Goal: Information Seeking & Learning: Learn about a topic

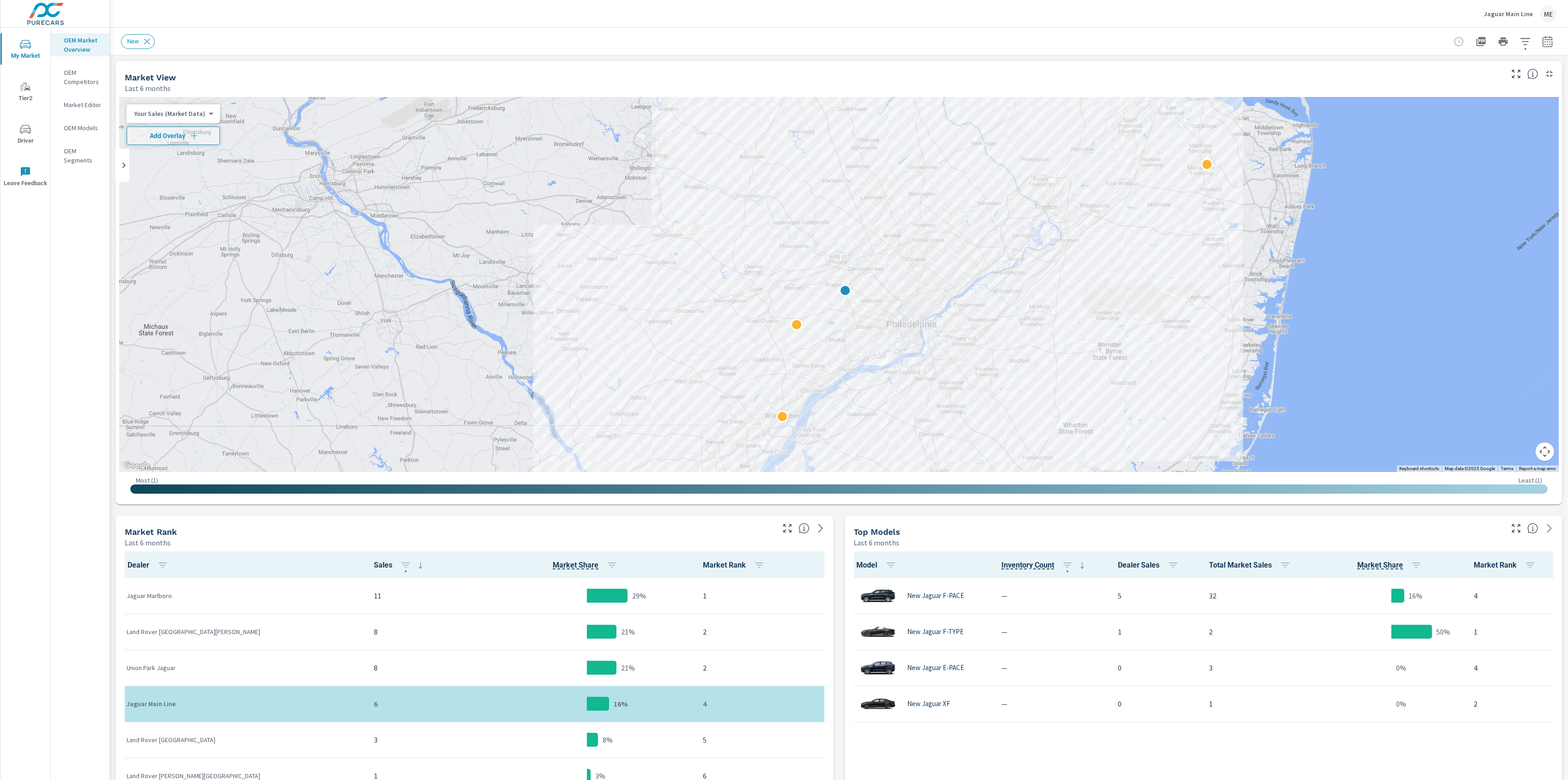
scroll to position [1, 0]
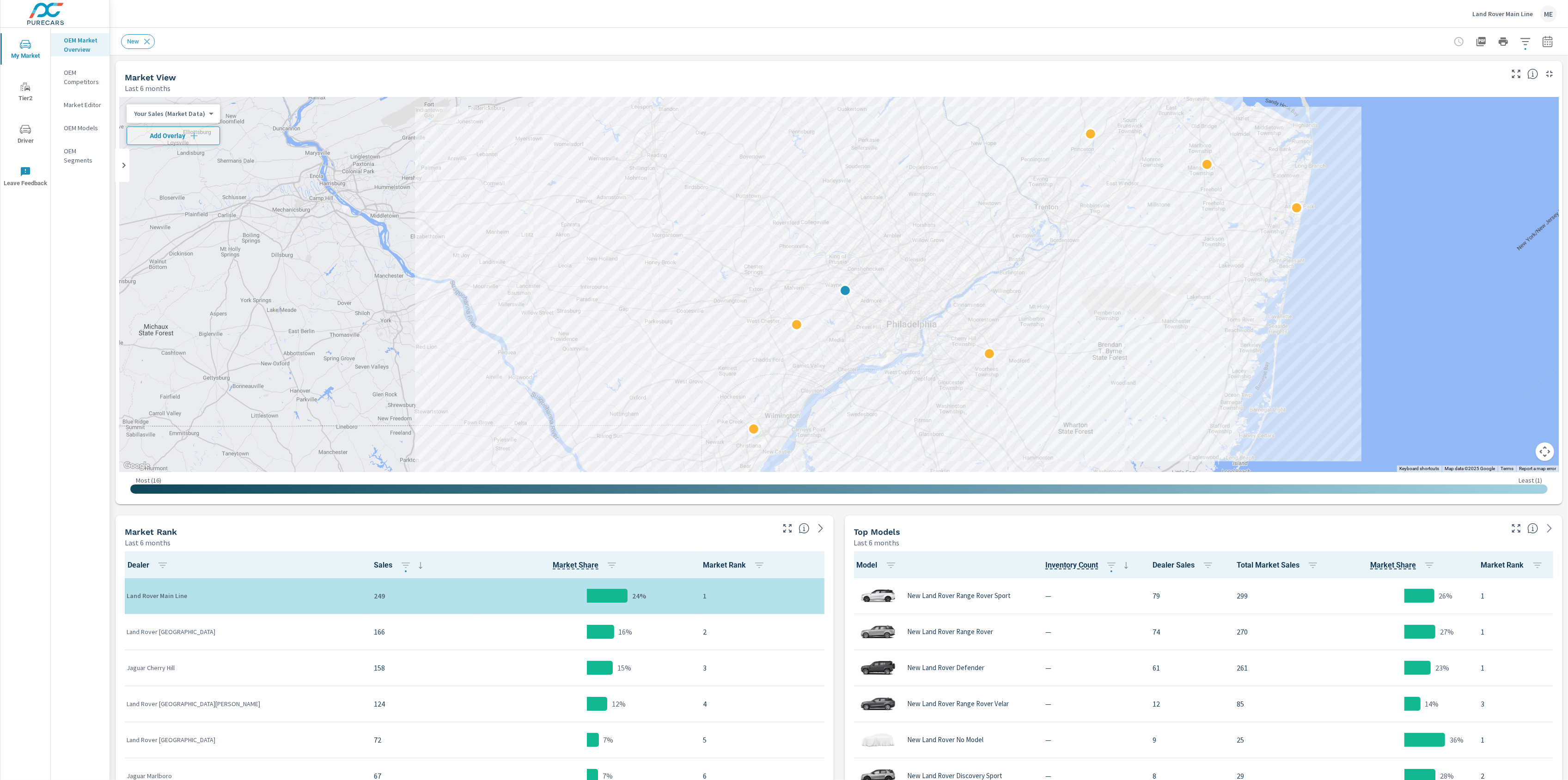
scroll to position [1, 0]
click at [1528, 39] on icon "button" at bounding box center [1525, 41] width 11 height 11
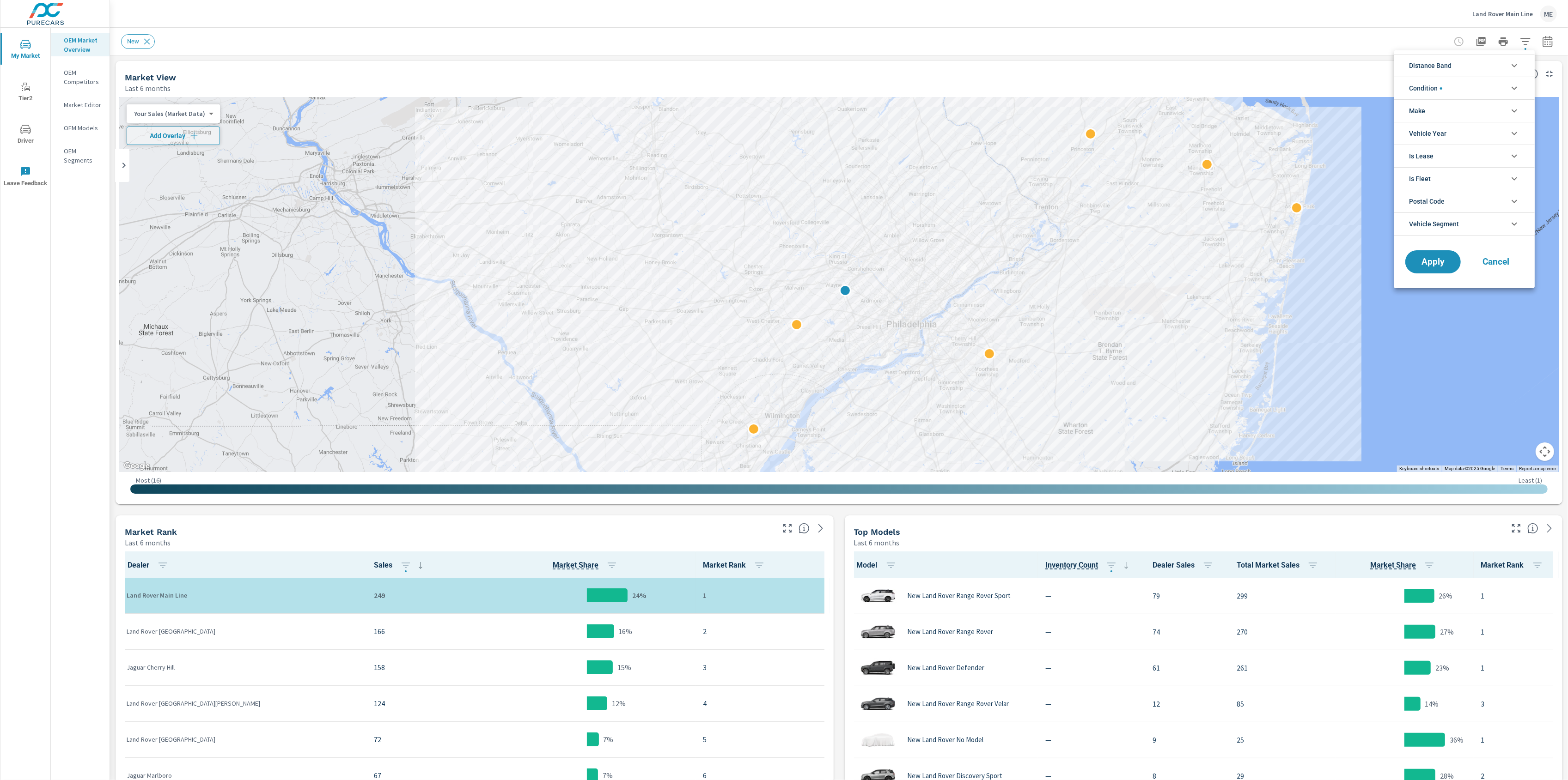
click at [1433, 64] on span "Distance Band" at bounding box center [1430, 66] width 43 height 22
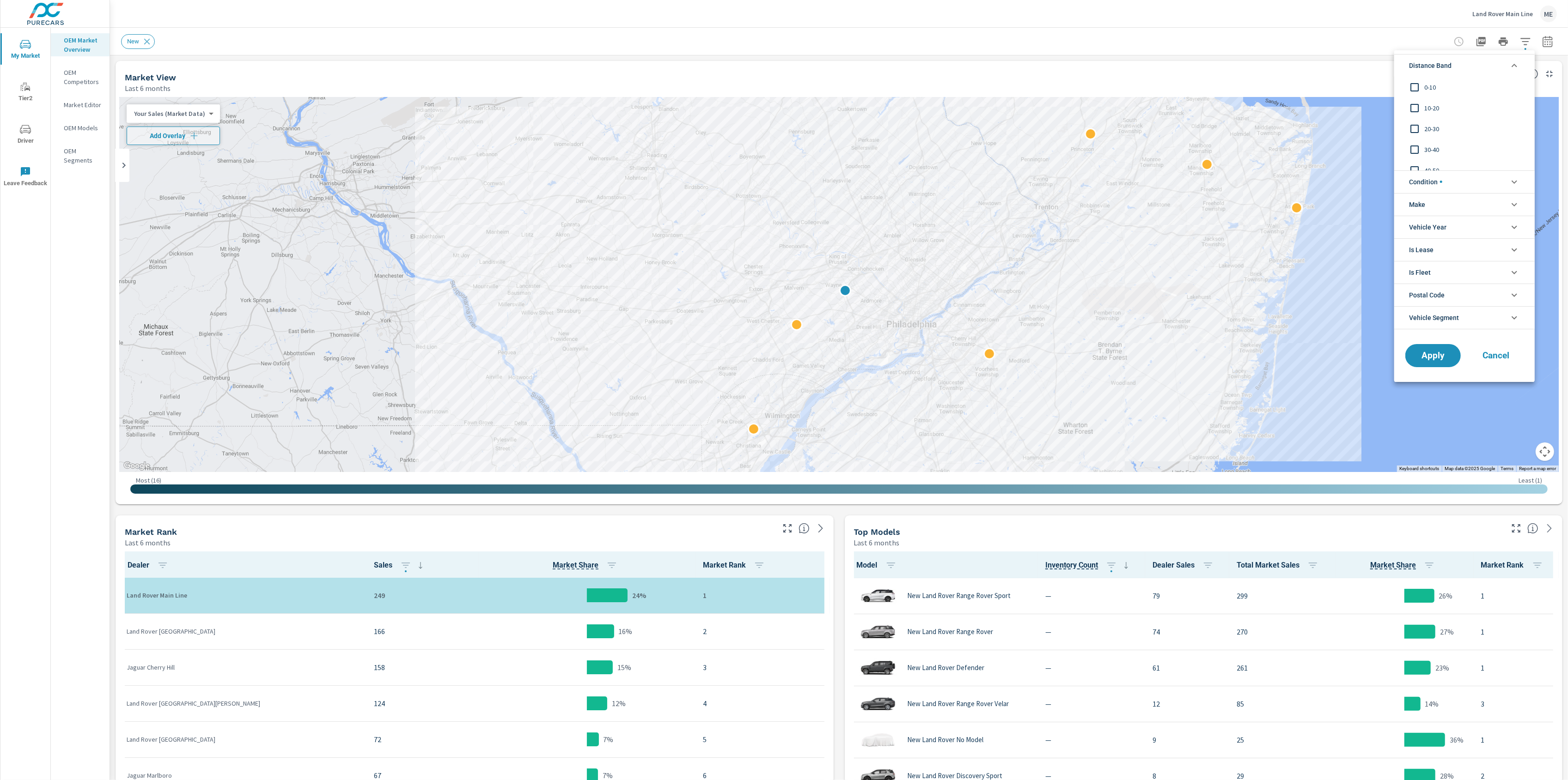
click at [1433, 90] on span "0-10" at bounding box center [1475, 87] width 101 height 11
click at [1433, 106] on span "10-20" at bounding box center [1475, 108] width 101 height 11
click at [1433, 129] on span "20-30" at bounding box center [1475, 129] width 101 height 11
drag, startPoint x: 1431, startPoint y: 181, endPoint x: 1443, endPoint y: 251, distance: 71.0
click at [1431, 181] on span "Condition" at bounding box center [1426, 182] width 33 height 22
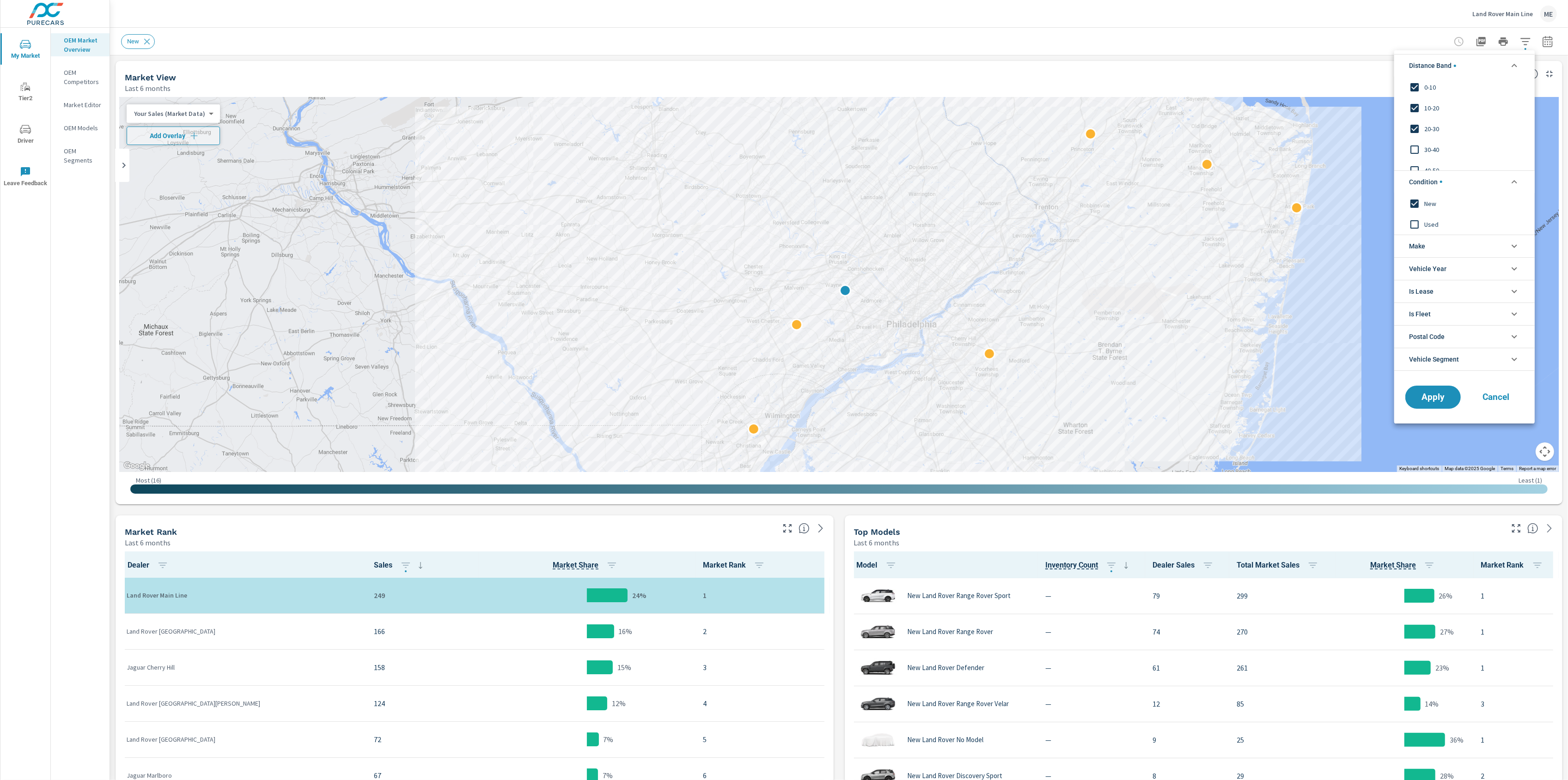
click at [1449, 245] on li "Make" at bounding box center [1465, 246] width 141 height 23
click at [1439, 268] on span "Land Rover" at bounding box center [1475, 267] width 101 height 11
click at [1437, 416] on span "Apply" at bounding box center [1433, 417] width 38 height 9
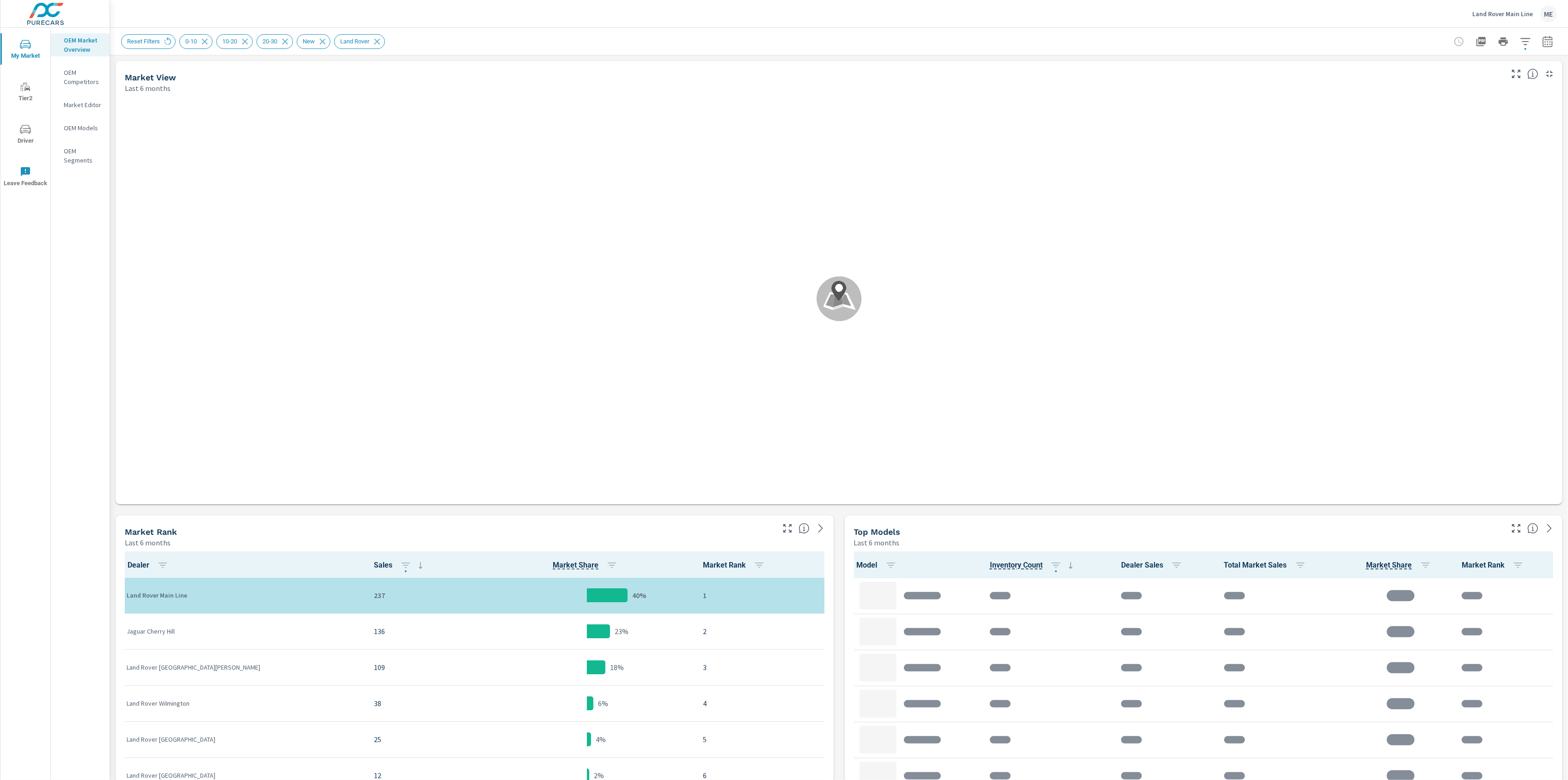
scroll to position [1, 0]
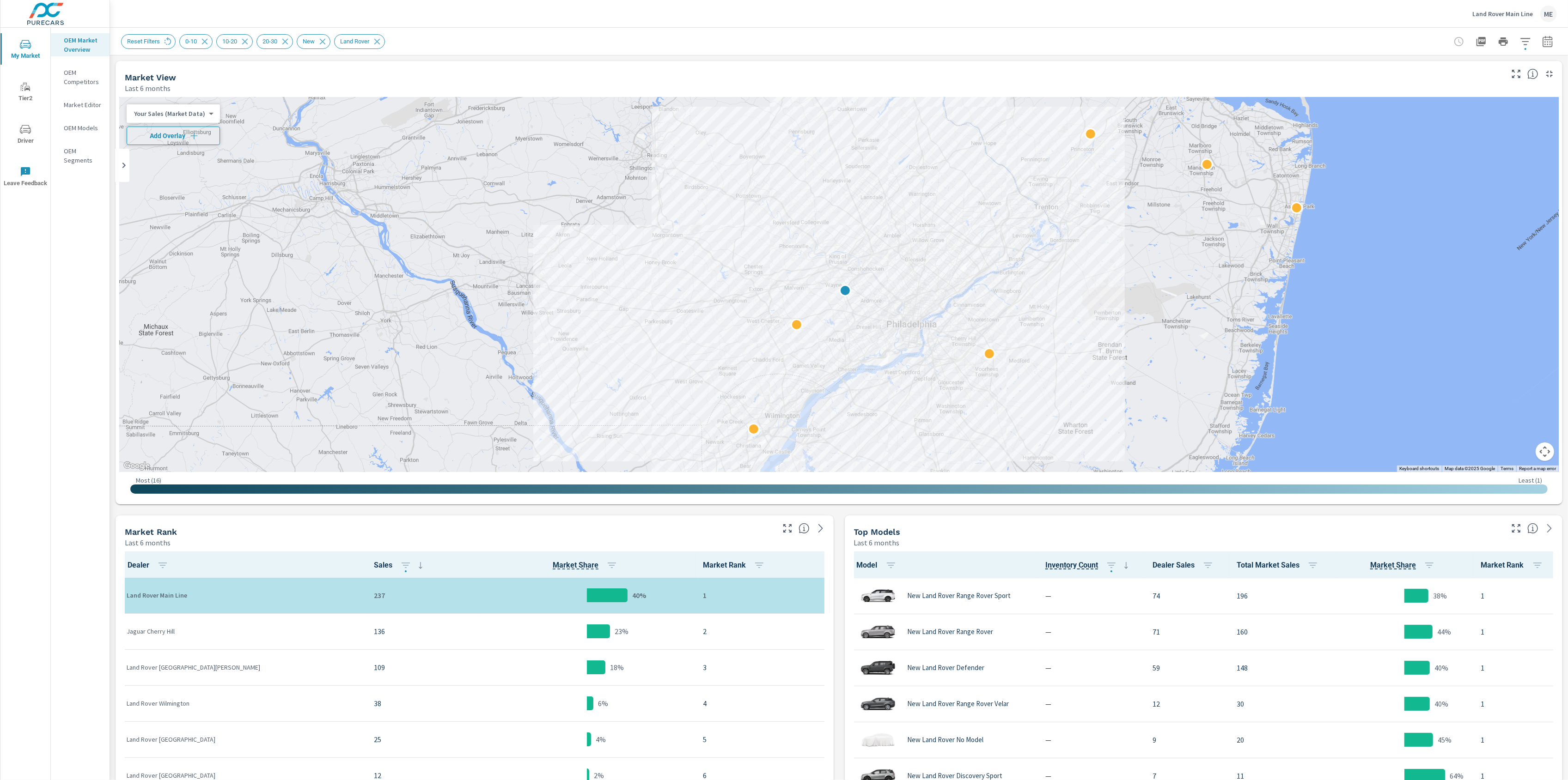
click at [180, 136] on span "Add Overlay" at bounding box center [173, 136] width 85 height 9
click at [28, 324] on div "My Market Tier2 Driver Leave Feedback" at bounding box center [26, 404] width 51 height 753
